Goal: Task Accomplishment & Management: Use online tool/utility

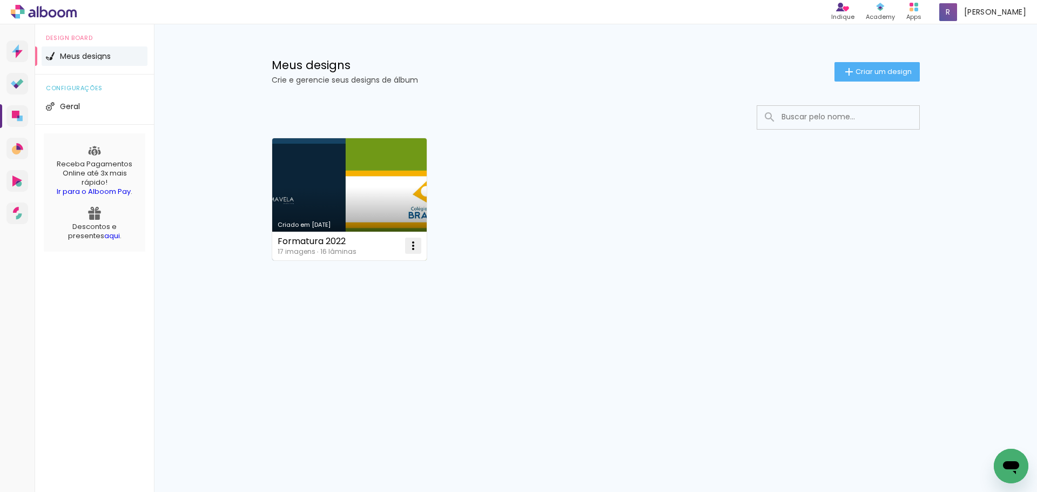
click at [412, 246] on iron-icon at bounding box center [413, 245] width 13 height 13
click at [349, 268] on span "Abrir" at bounding box center [349, 271] width 17 height 8
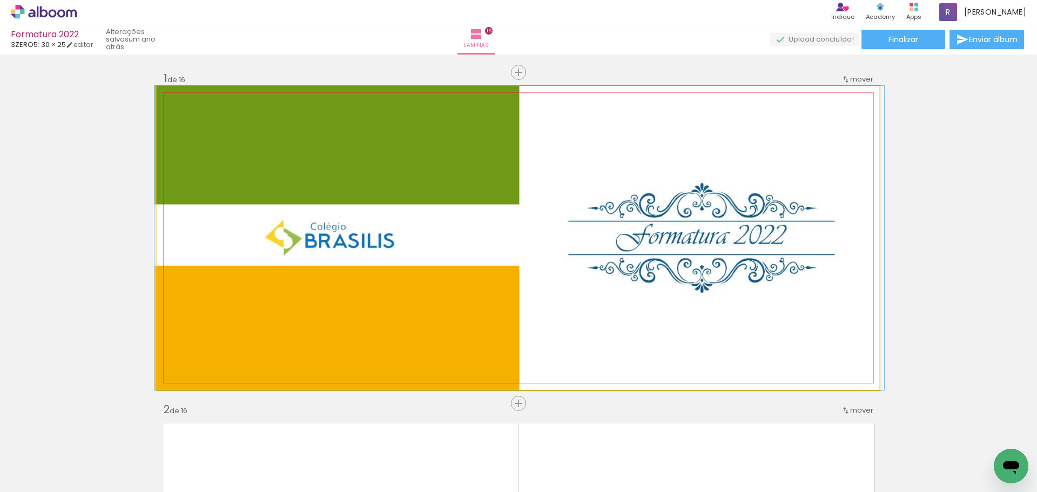
drag, startPoint x: 178, startPoint y: 97, endPoint x: 169, endPoint y: 114, distance: 19.1
type paper-slider "100"
click at [173, 104] on div at bounding box center [181, 97] width 17 height 17
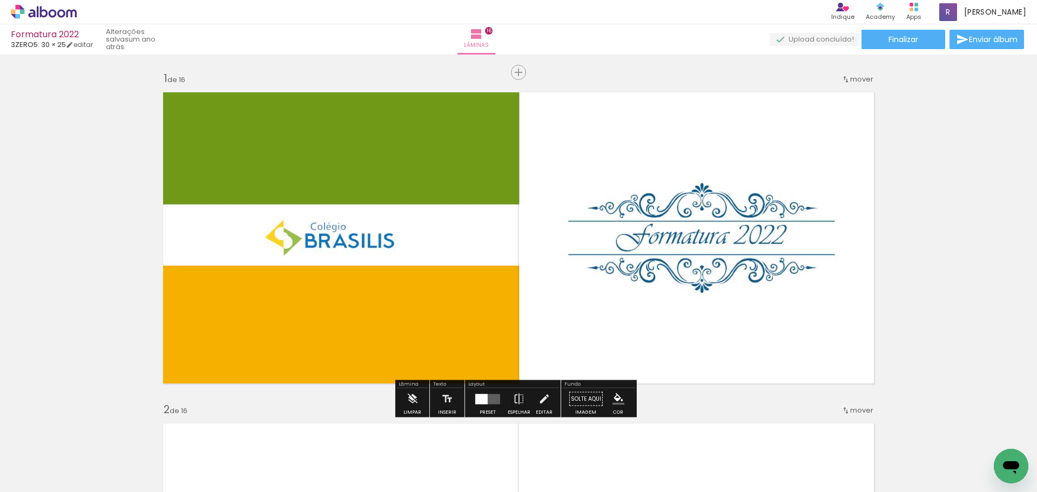
click at [985, 37] on span "Enviar álbum" at bounding box center [993, 40] width 49 height 8
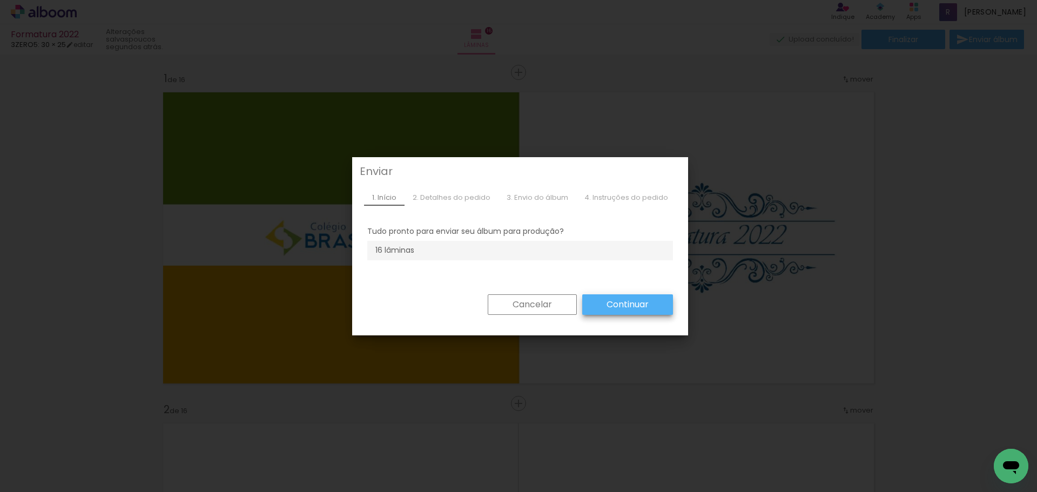
click at [0, 0] on slot "Continuar" at bounding box center [0, 0] width 0 height 0
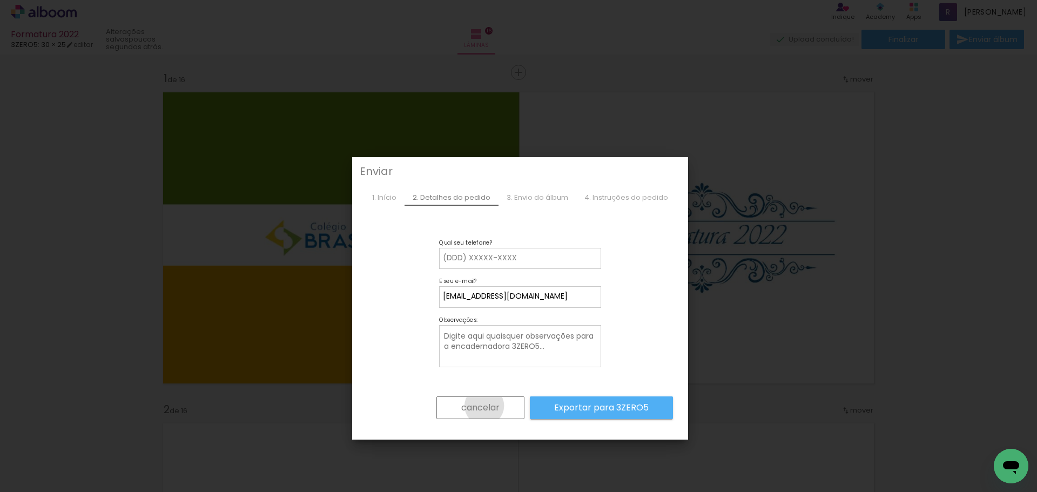
click at [0, 0] on slot "cancelar" at bounding box center [0, 0] width 0 height 0
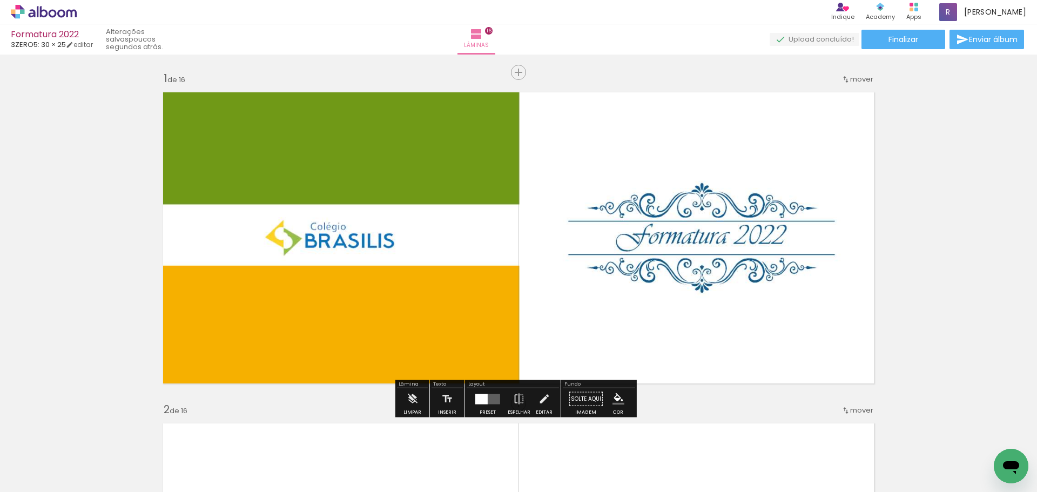
click at [854, 77] on span "mover" at bounding box center [862, 79] width 23 height 10
click at [483, 35] on iron-icon at bounding box center [476, 34] width 13 height 13
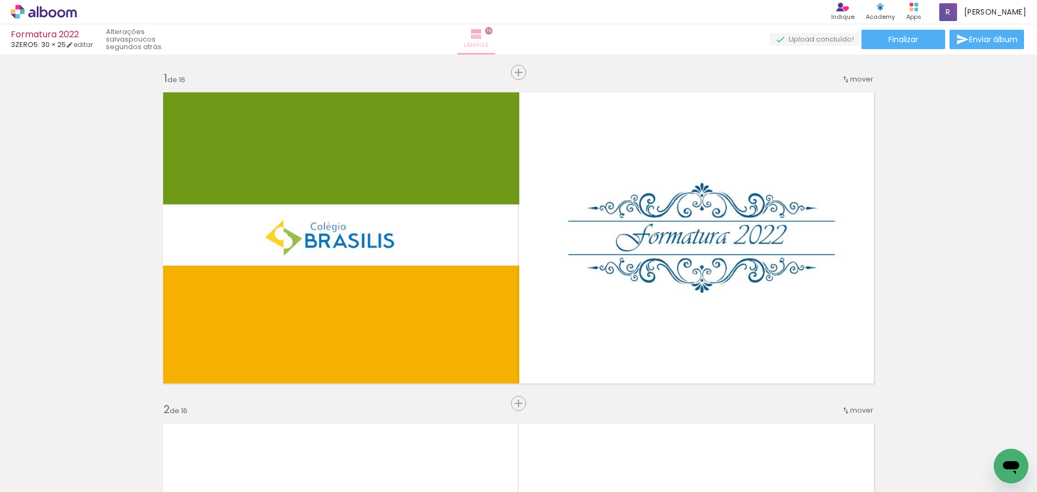
click at [489, 41] on span "Lâminas" at bounding box center [476, 46] width 25 height 10
click at [914, 9] on rect at bounding box center [912, 10] width 4 height 4
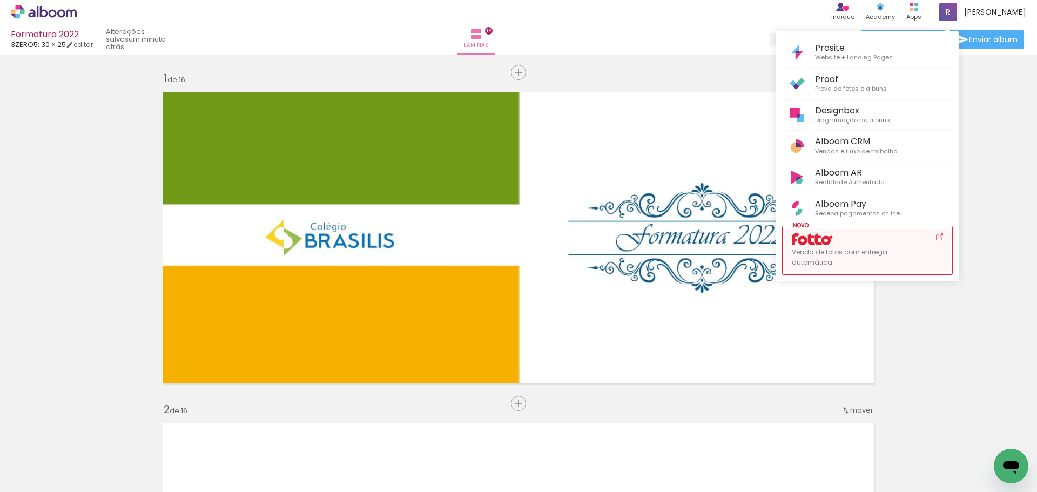
click at [823, 242] on icon at bounding box center [827, 241] width 11 height 10
